Goal: Use online tool/utility

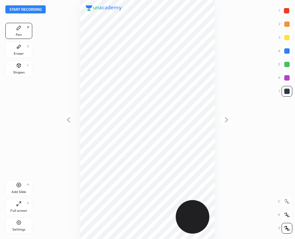
scroll to position [239, 187]
click at [23, 8] on button "Start recording" at bounding box center [25, 9] width 40 height 8
click at [85, 154] on div "00 : 34" at bounding box center [147, 119] width 187 height 239
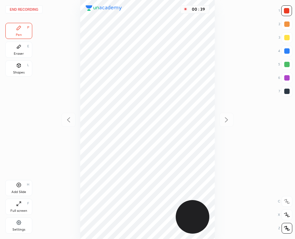
click at [287, 89] on div at bounding box center [286, 91] width 5 height 5
click at [19, 185] on icon at bounding box center [19, 185] width 2 height 2
click at [170, 161] on div "02 : 12" at bounding box center [147, 119] width 187 height 239
click at [29, 7] on button "End recording" at bounding box center [23, 9] width 37 height 8
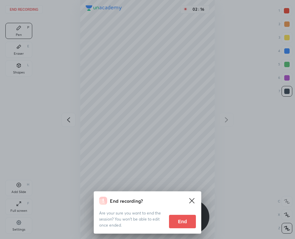
click at [191, 221] on button "End" at bounding box center [182, 221] width 27 height 13
